Goal: Navigation & Orientation: Find specific page/section

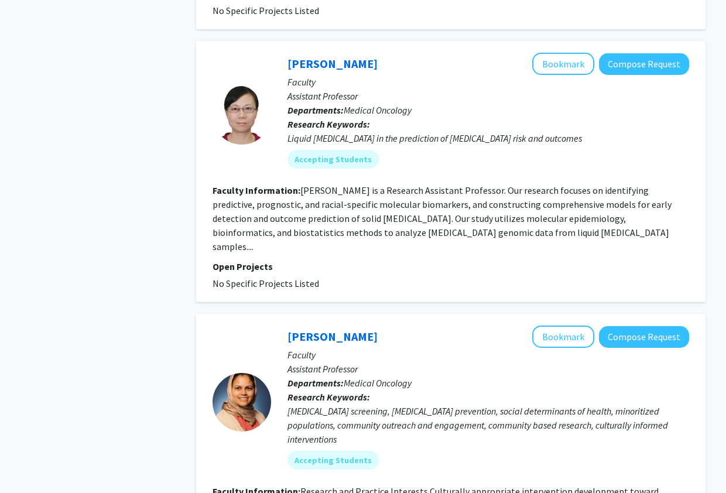
scroll to position [459, 0]
